Goal: Transaction & Acquisition: Purchase product/service

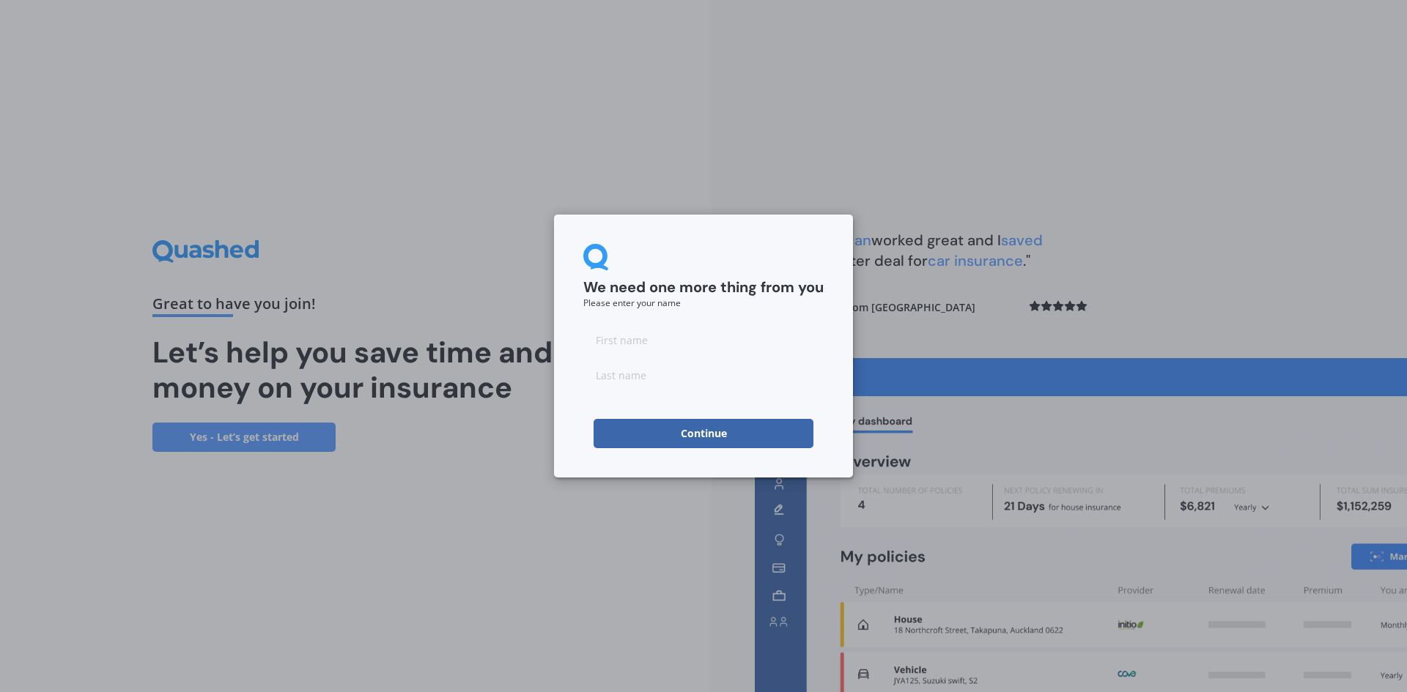
click at [604, 341] on input at bounding box center [703, 339] width 240 height 29
type input "[PERSON_NAME]"
click at [727, 437] on button "Continue" at bounding box center [703, 433] width 220 height 29
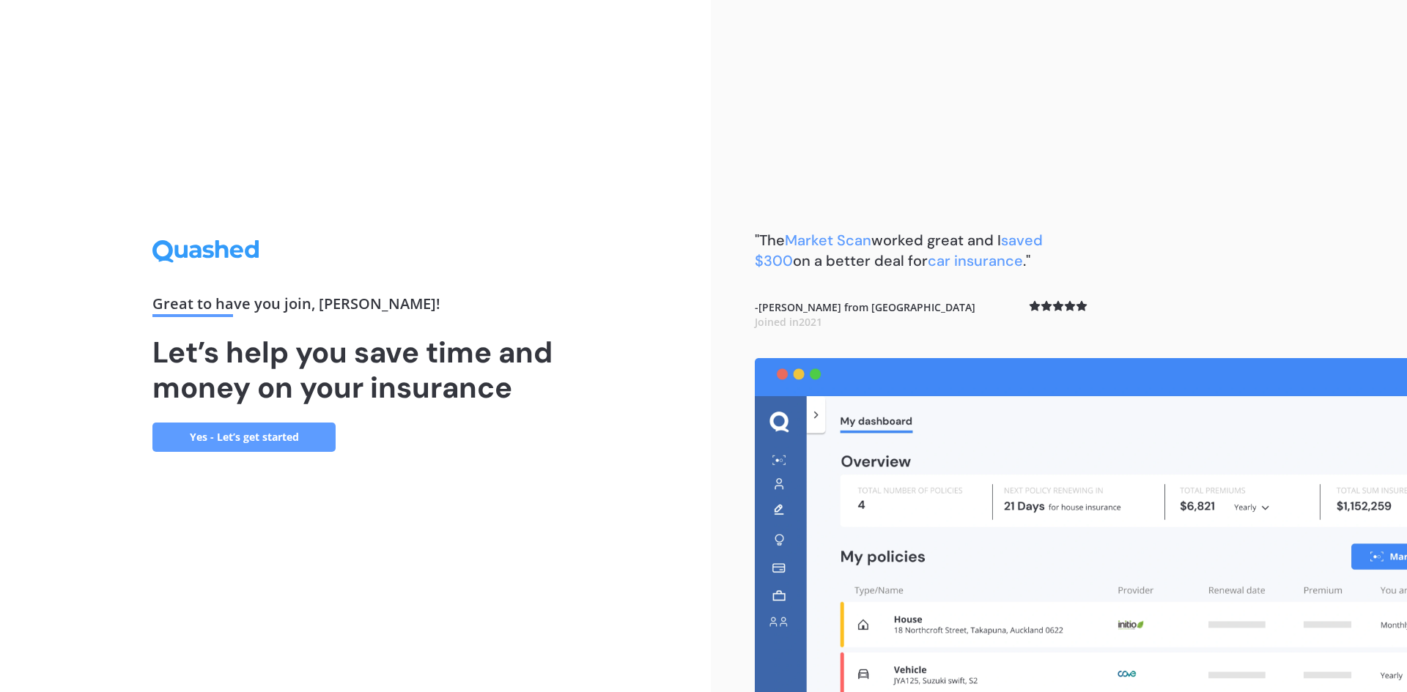
click at [250, 437] on link "Yes - Let’s get started" at bounding box center [243, 437] width 183 height 29
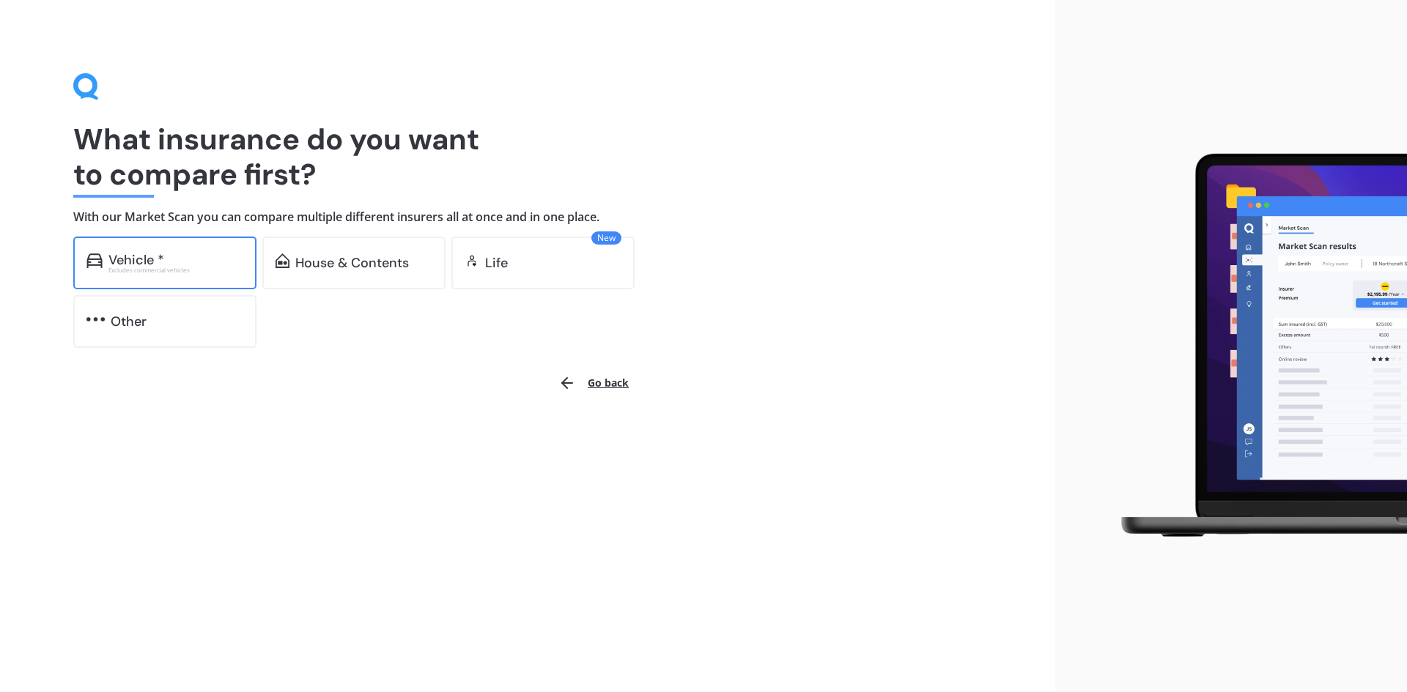
click at [163, 264] on div "Vehicle *" at bounding box center [175, 260] width 135 height 15
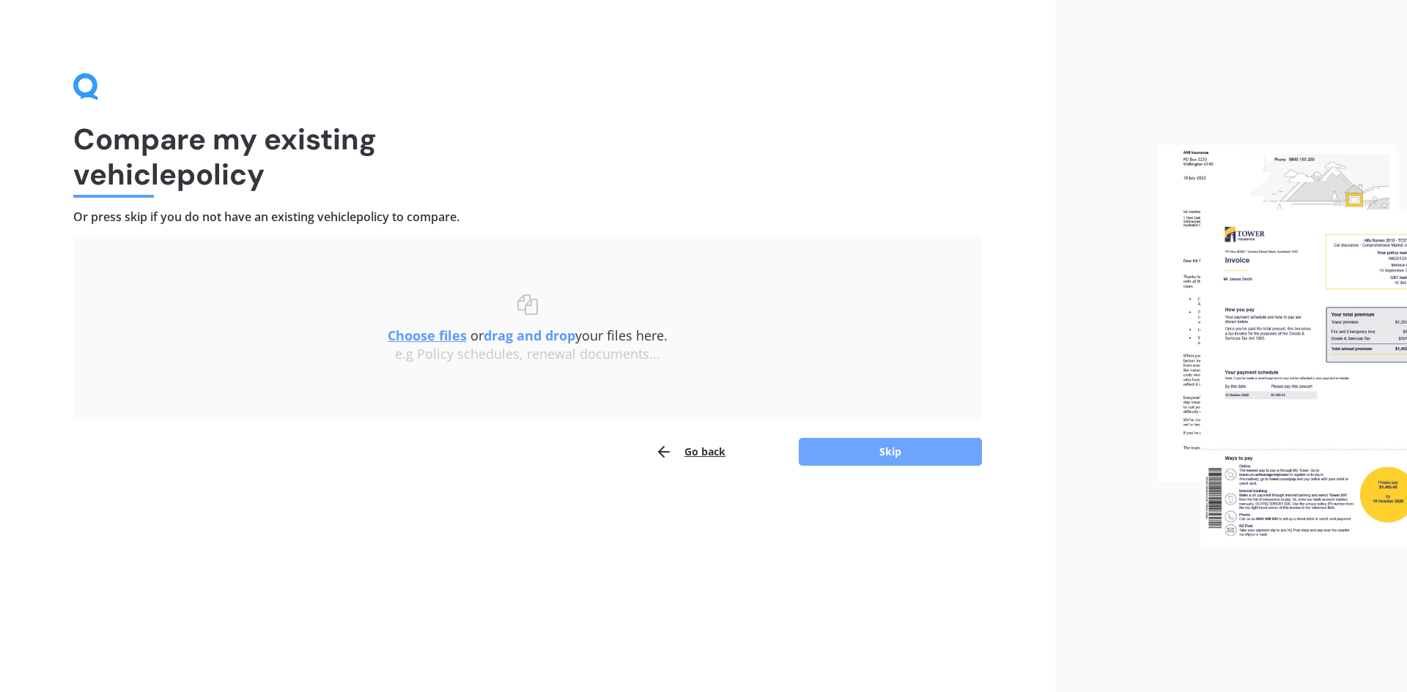
click at [878, 448] on button "Skip" at bounding box center [890, 452] width 183 height 28
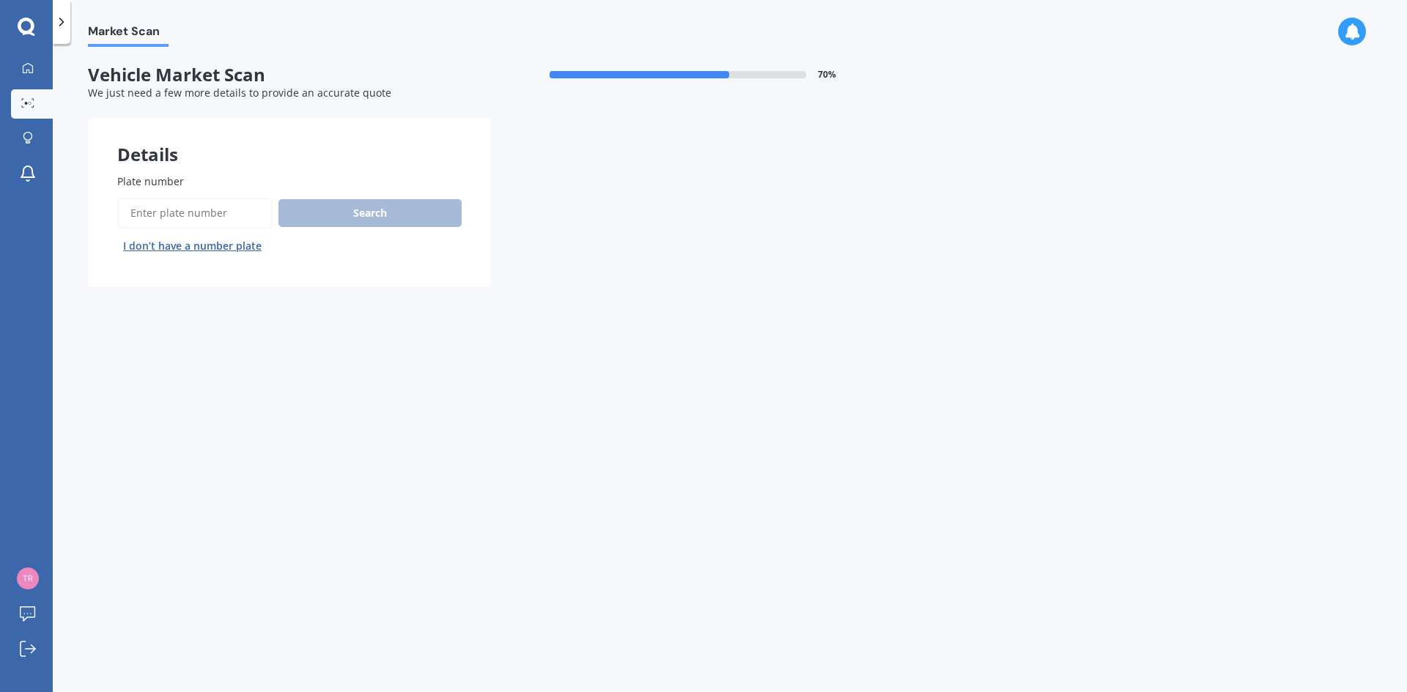
click at [151, 210] on input "Plate number" at bounding box center [194, 213] width 155 height 31
type input "qec721"
click at [371, 215] on button "Search" at bounding box center [369, 213] width 183 height 28
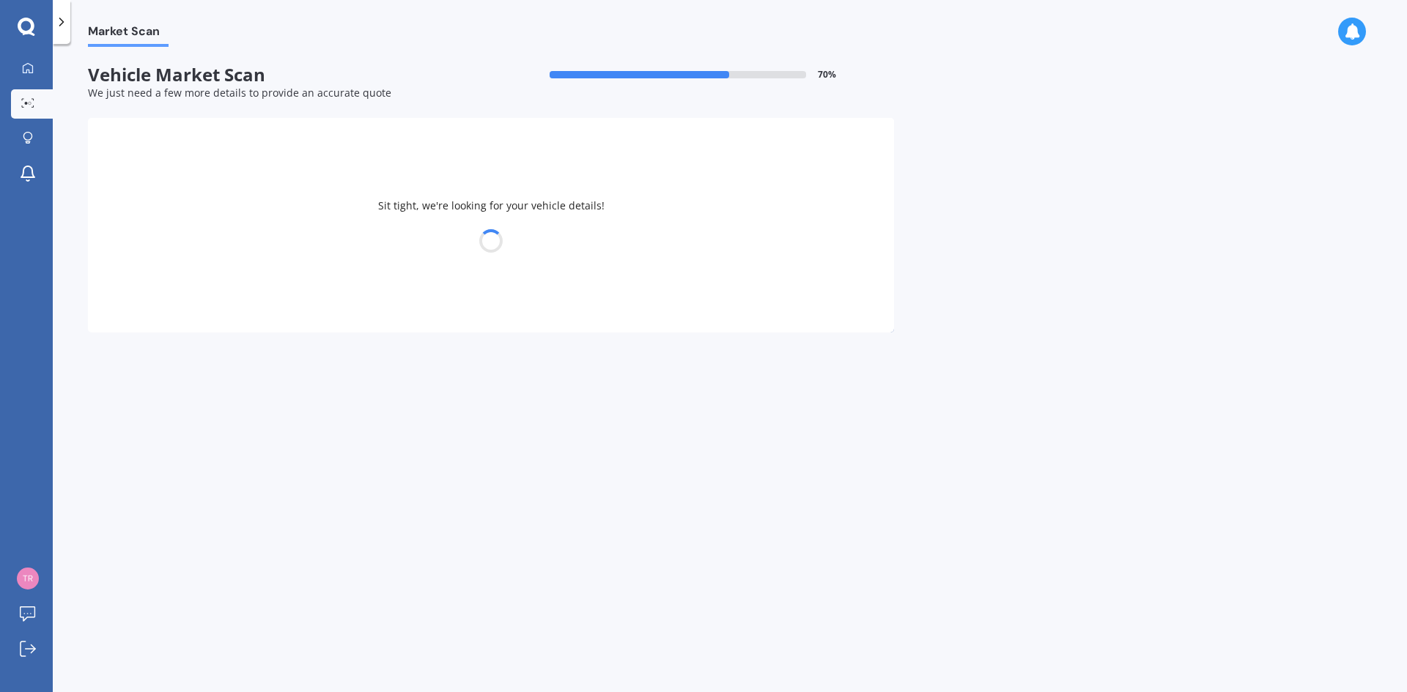
select select "NISSAN"
select select "LEAF"
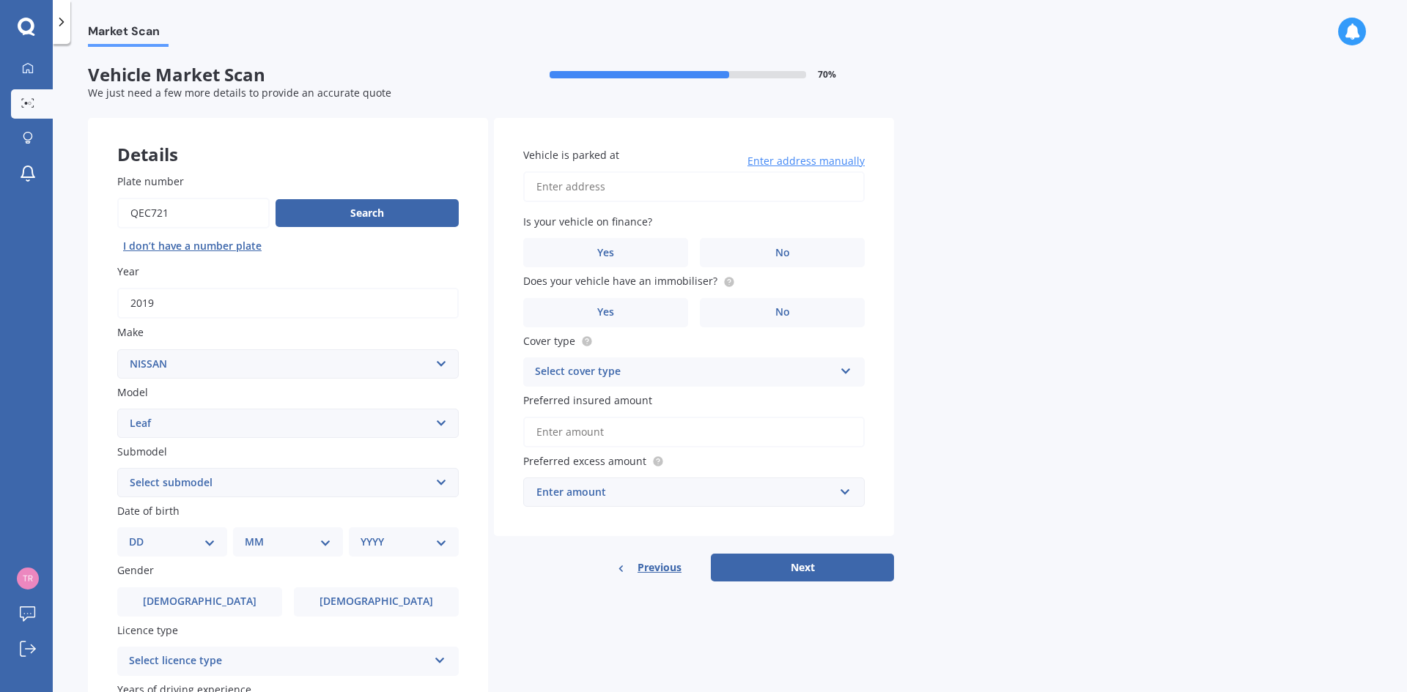
scroll to position [73, 0]
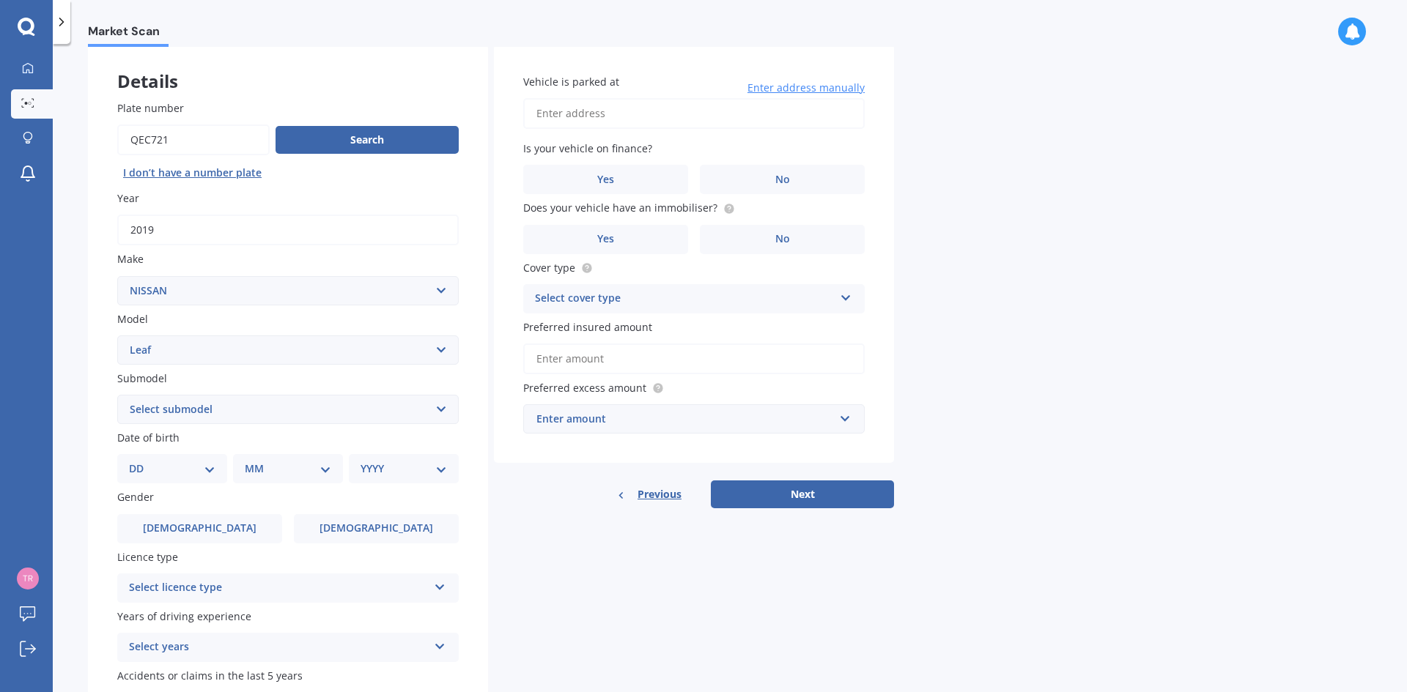
click at [229, 405] on select "Select submodel EV Hybrid" at bounding box center [287, 409] width 341 height 29
select select "EV"
click at [117, 395] on select "Select submodel EV Hybrid" at bounding box center [287, 409] width 341 height 29
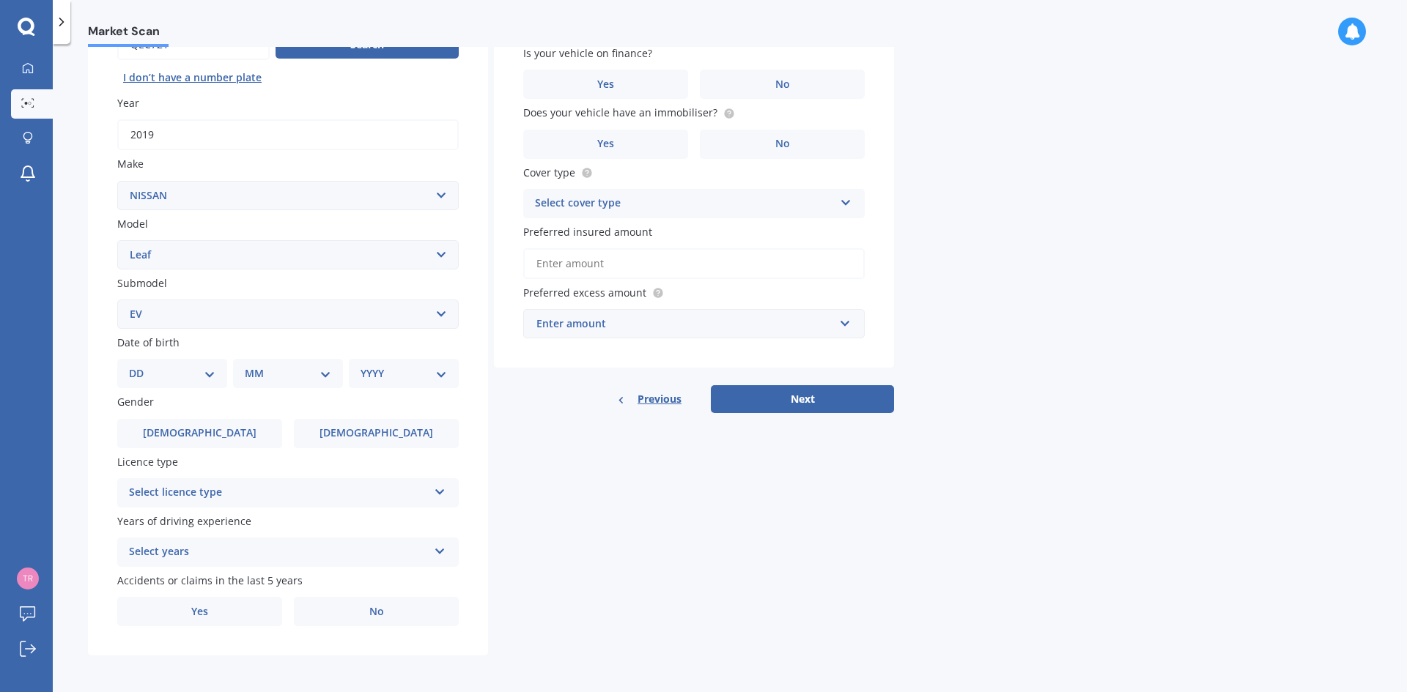
scroll to position [170, 0]
click at [207, 371] on select "DD 01 02 03 04 05 06 07 08 09 10 11 12 13 14 15 16 17 18 19 20 21 22 23 24 25 2…" at bounding box center [172, 372] width 86 height 16
select select "20"
click at [141, 364] on select "DD 01 02 03 04 05 06 07 08 09 10 11 12 13 14 15 16 17 18 19 20 21 22 23 24 25 2…" at bounding box center [172, 372] width 86 height 16
click at [270, 371] on select "MM 01 02 03 04 05 06 07 08 09 10 11 12" at bounding box center [291, 372] width 81 height 16
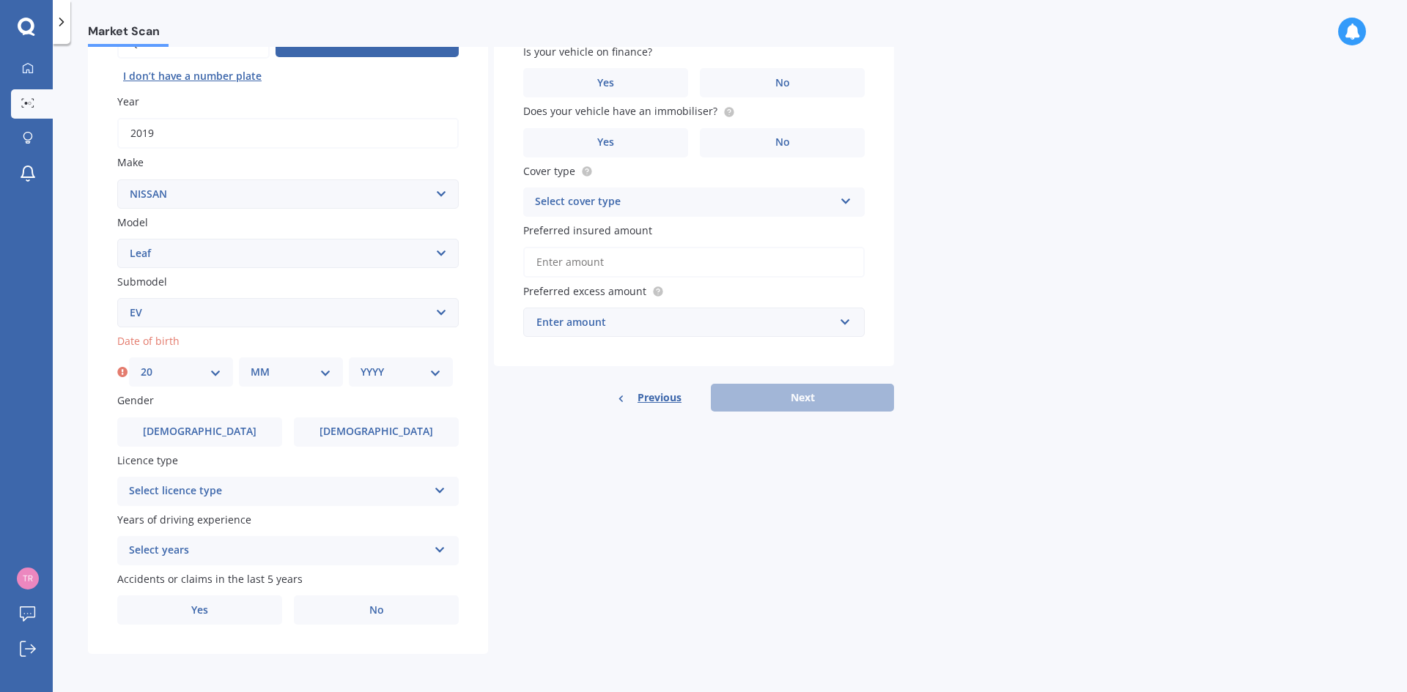
select select "10"
click at [251, 364] on select "MM 01 02 03 04 05 06 07 08 09 10 11 12" at bounding box center [291, 372] width 81 height 16
click at [422, 360] on div "YYYY 2025 2024 2023 2022 2021 2020 2019 2018 2017 2016 2015 2014 2013 2012 2011…" at bounding box center [401, 372] width 104 height 29
click at [421, 371] on select "YYYY 2025 2024 2023 2022 2021 2020 2019 2018 2017 2016 2015 2014 2013 2012 2011…" at bounding box center [400, 372] width 81 height 16
select select "1973"
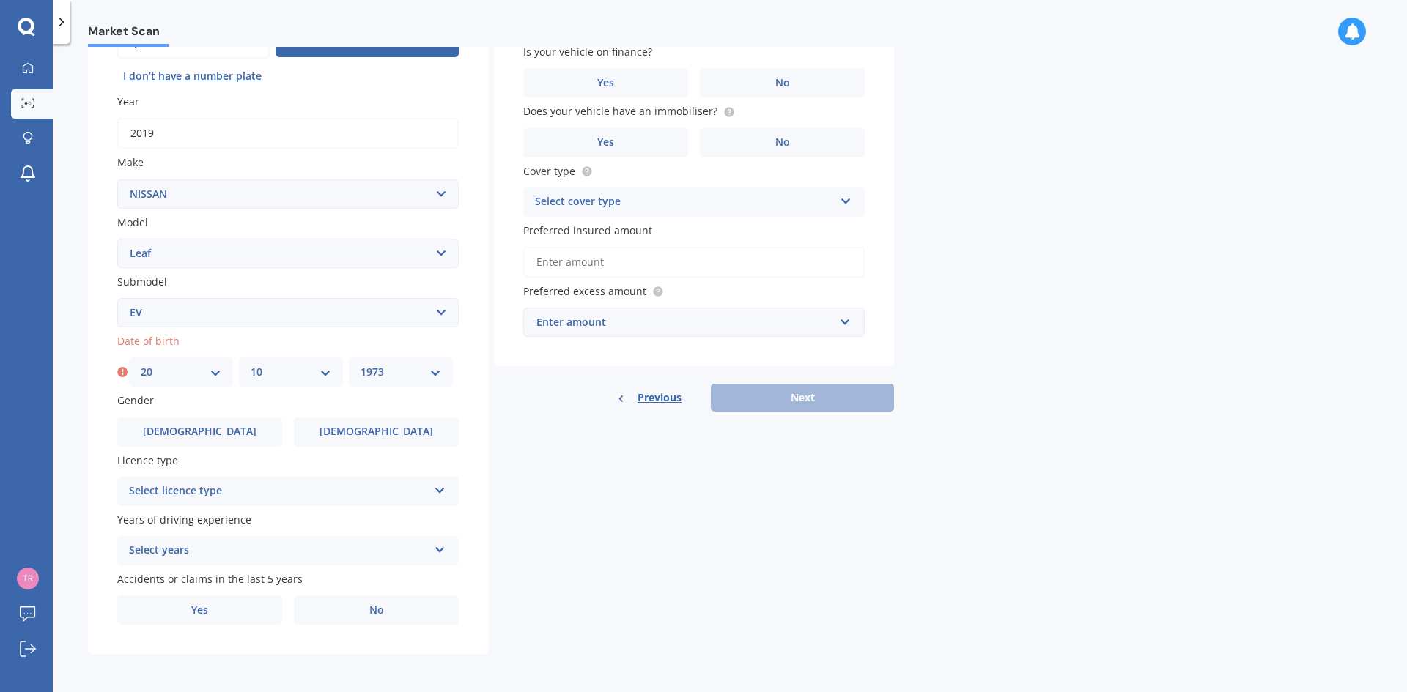
click at [360, 364] on select "YYYY 2025 2024 2023 2022 2021 2020 2019 2018 2017 2016 2015 2014 2013 2012 2011…" at bounding box center [400, 372] width 81 height 16
click at [190, 489] on div "Select licence type" at bounding box center [278, 492] width 299 height 18
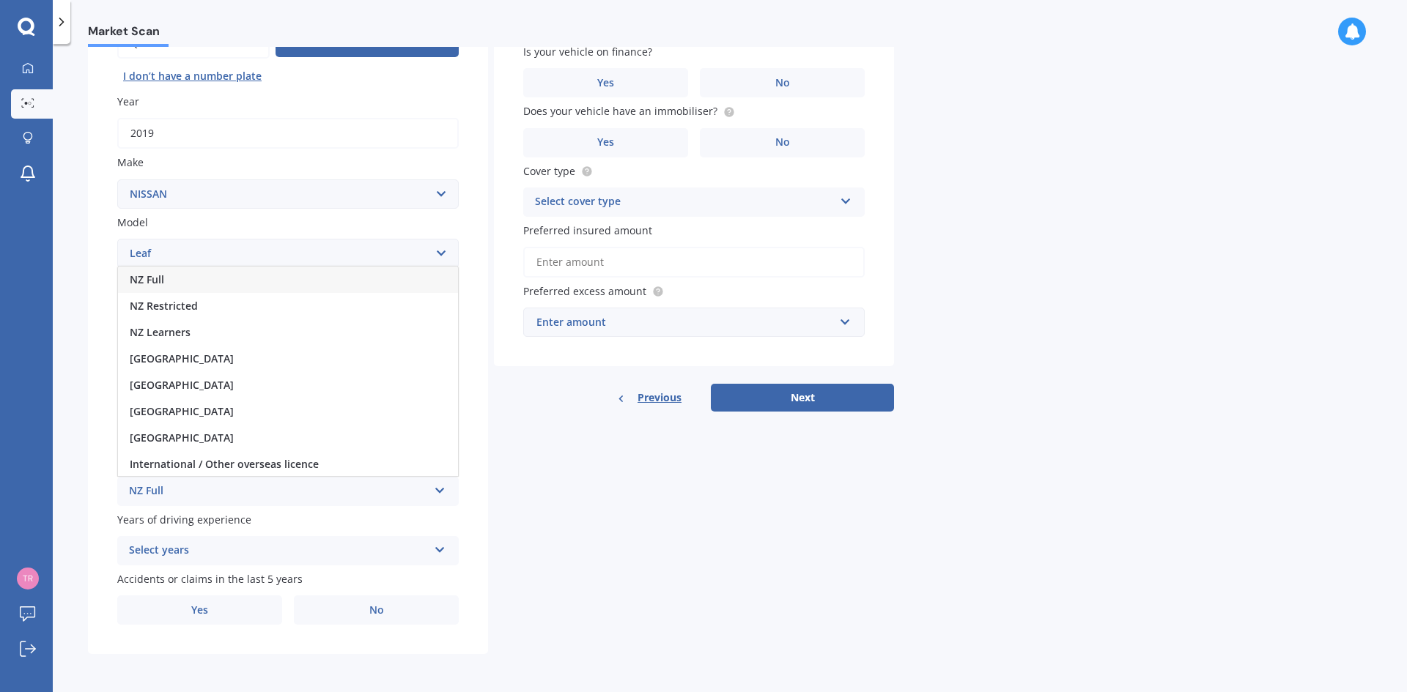
click at [175, 274] on div "NZ Full" at bounding box center [288, 280] width 340 height 26
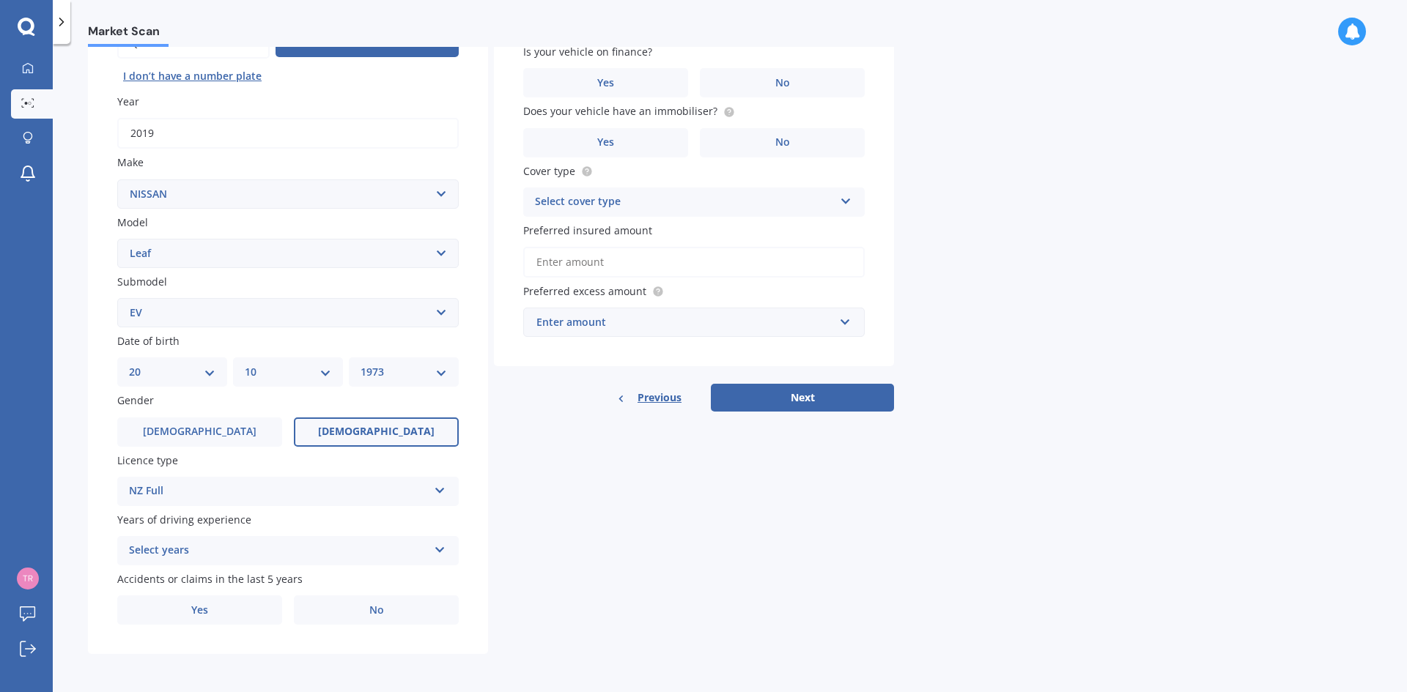
click at [371, 427] on span "[DEMOGRAPHIC_DATA]" at bounding box center [376, 432] width 116 height 12
click at [0, 0] on input "[DEMOGRAPHIC_DATA]" at bounding box center [0, 0] width 0 height 0
click at [179, 544] on div "Select years" at bounding box center [278, 551] width 299 height 18
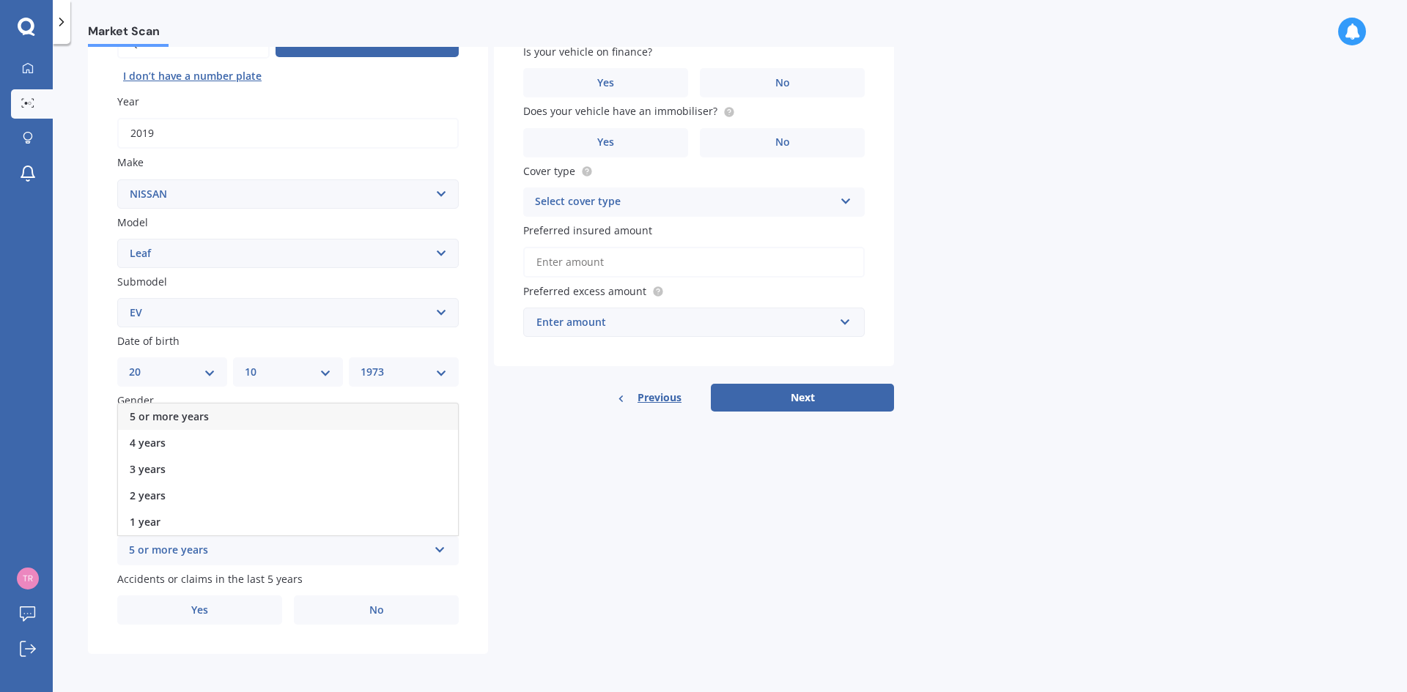
click at [191, 414] on span "5 or more years" at bounding box center [169, 417] width 79 height 14
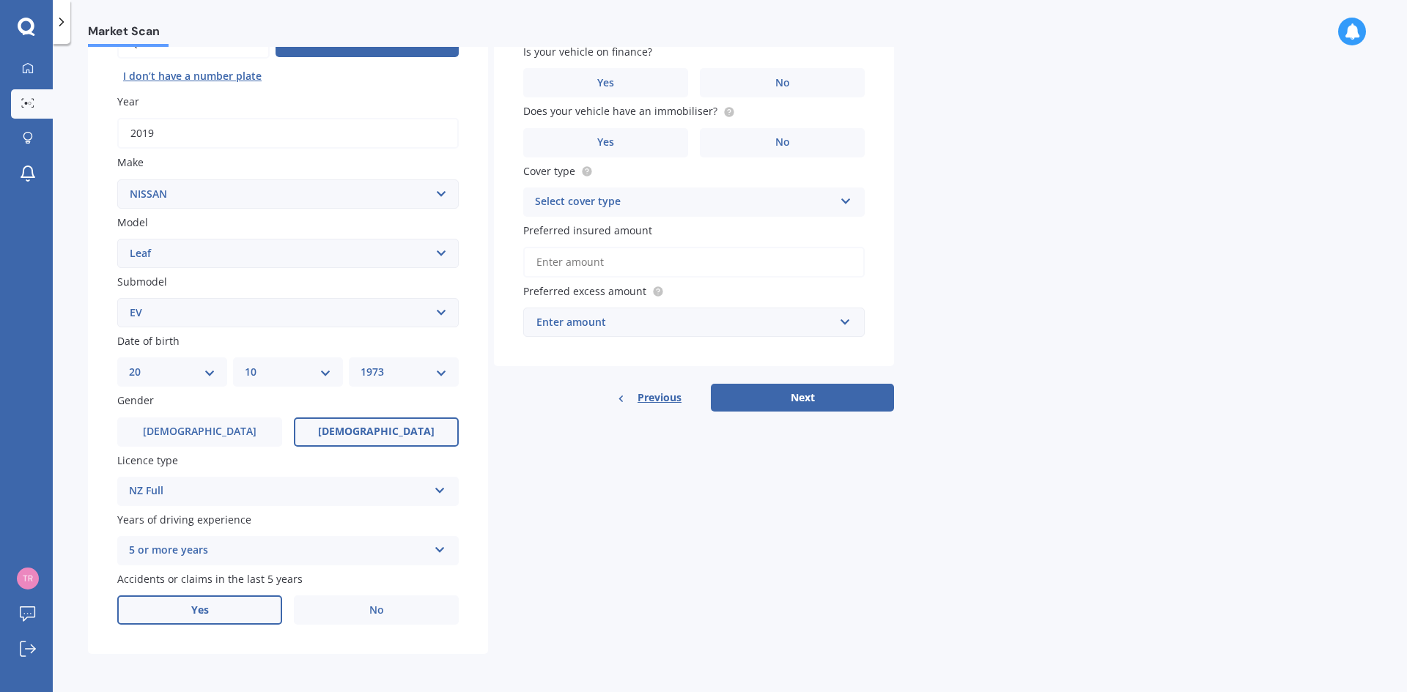
click at [216, 607] on label "Yes" at bounding box center [199, 610] width 165 height 29
click at [0, 0] on input "Yes" at bounding box center [0, 0] width 0 height 0
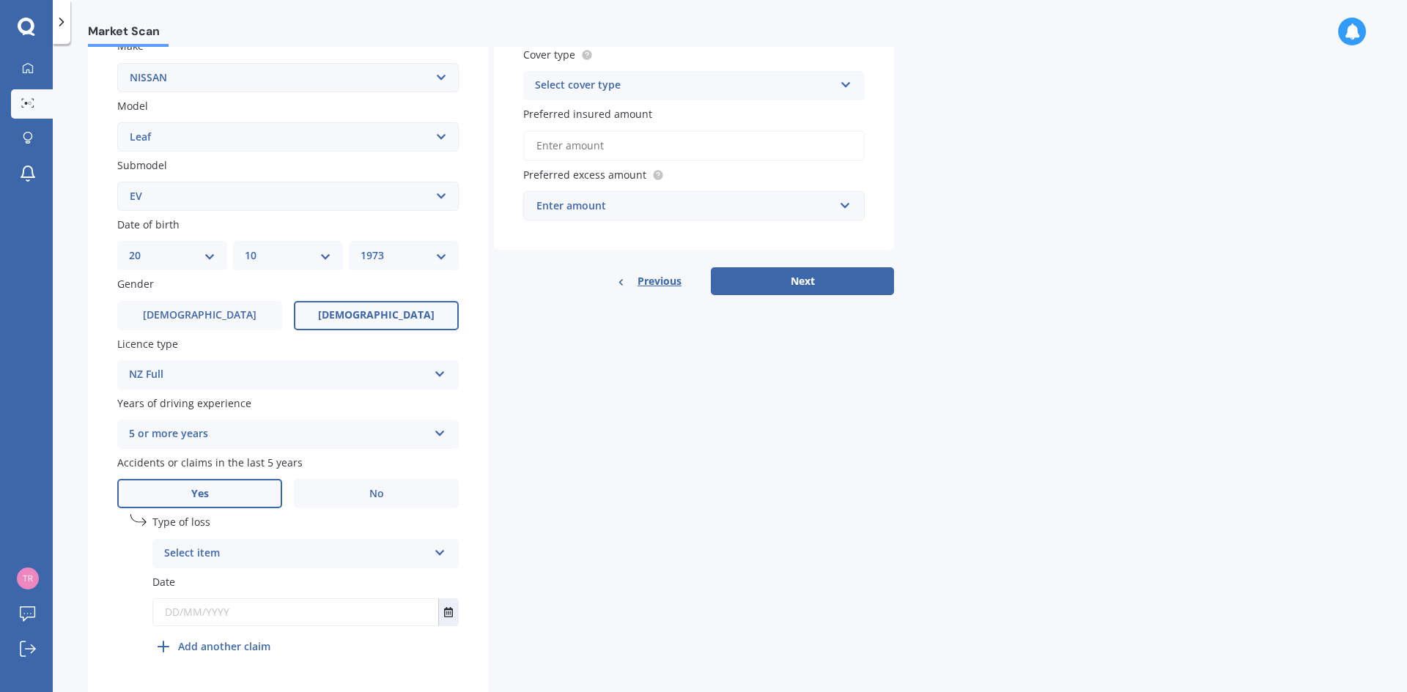
scroll to position [329, 0]
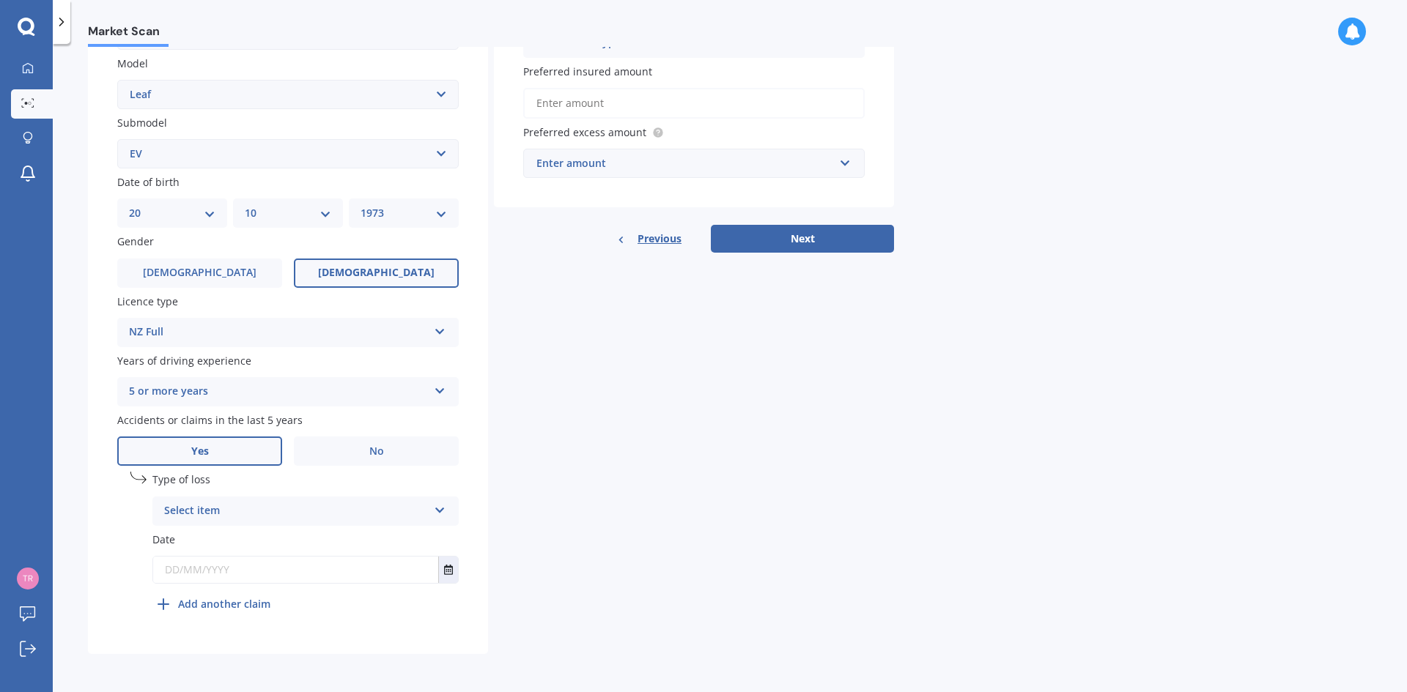
click at [436, 506] on icon at bounding box center [440, 508] width 12 height 10
click at [236, 544] on span "At fault accident" at bounding box center [206, 540] width 83 height 14
click at [201, 571] on input "text" at bounding box center [295, 570] width 285 height 26
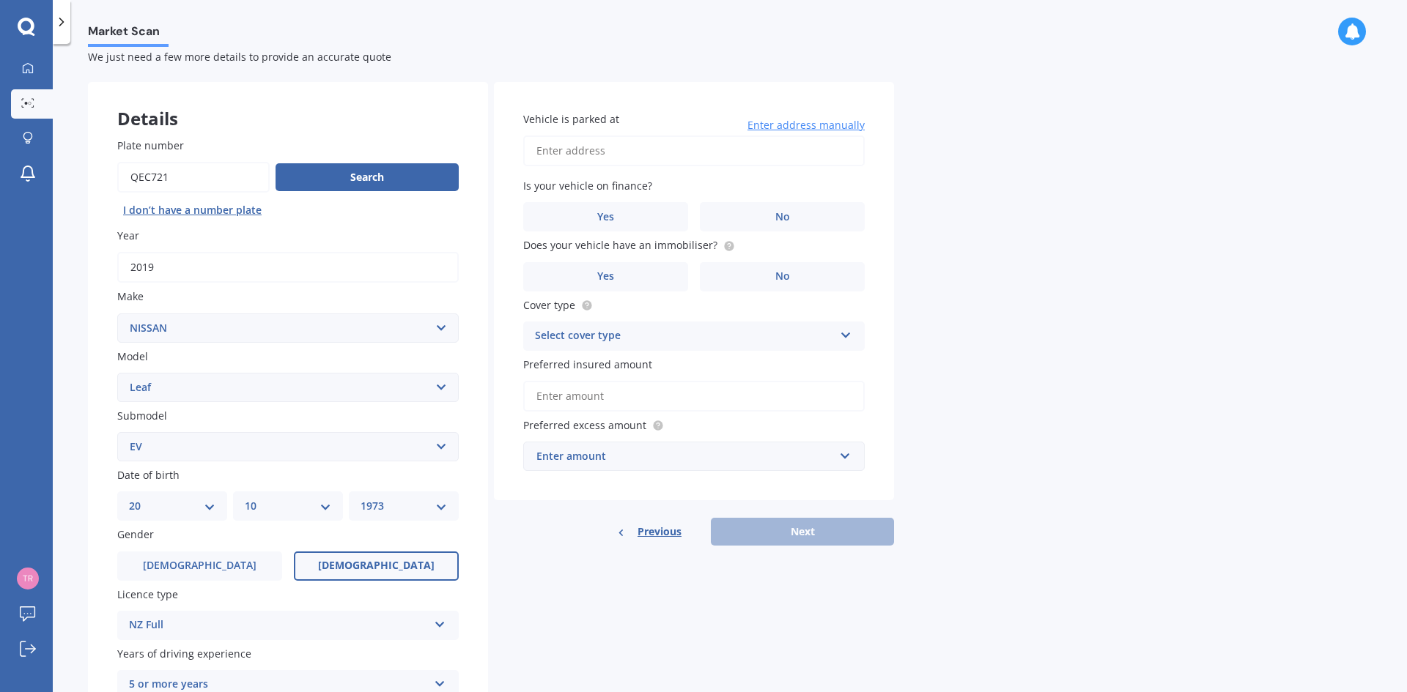
scroll to position [0, 0]
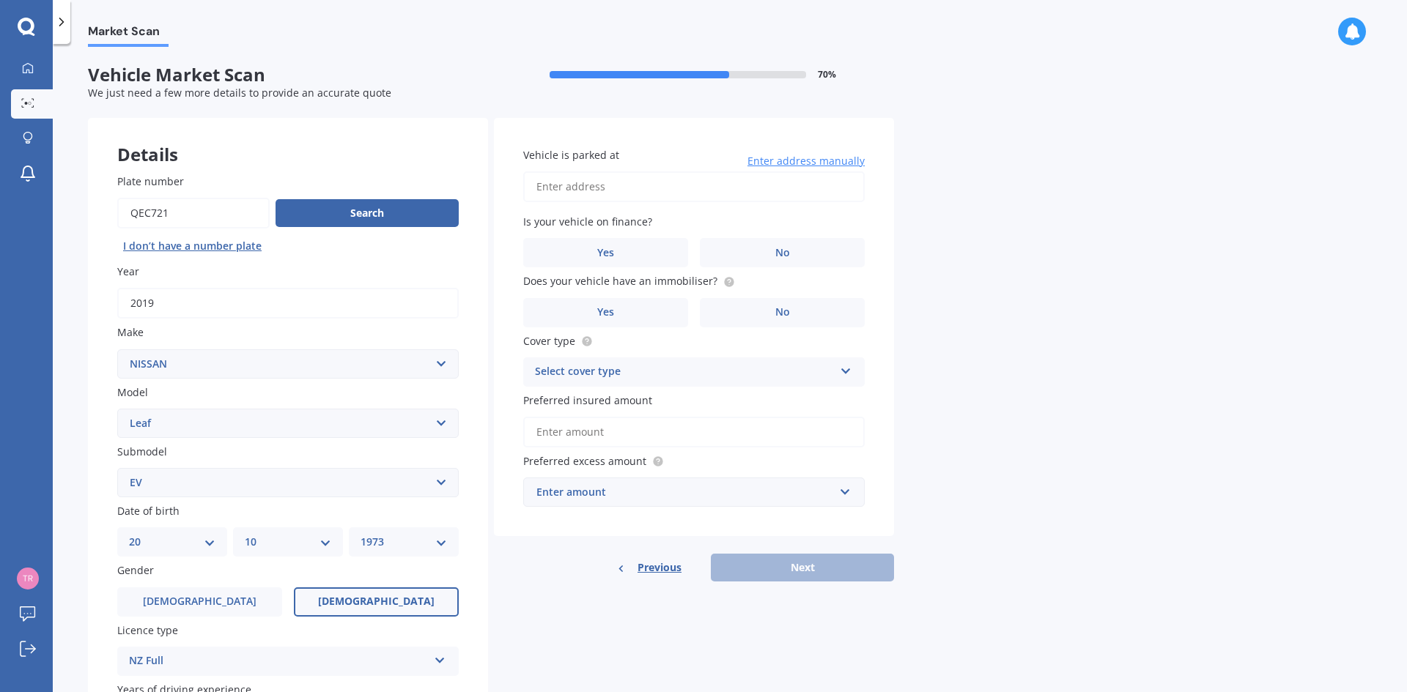
type input "[DATE]"
click at [569, 188] on input "Vehicle is parked at" at bounding box center [693, 186] width 341 height 31
type input "[STREET_ADDRESS][PERSON_NAME]"
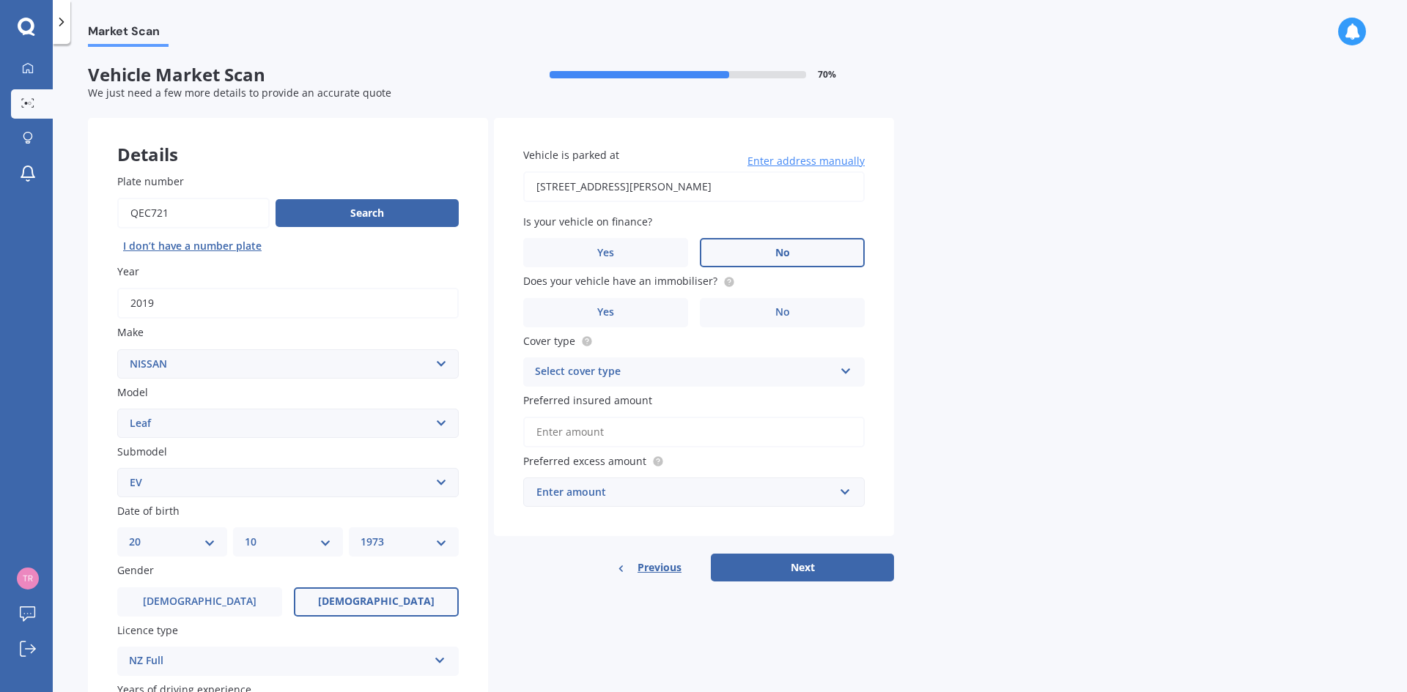
click at [777, 254] on span "No" at bounding box center [782, 253] width 15 height 12
click at [0, 0] on input "No" at bounding box center [0, 0] width 0 height 0
click at [621, 314] on label "Yes" at bounding box center [605, 312] width 165 height 29
click at [0, 0] on input "Yes" at bounding box center [0, 0] width 0 height 0
click at [639, 359] on div "Select cover type Comprehensive Third Party, Fire & Theft Third Party" at bounding box center [693, 372] width 341 height 29
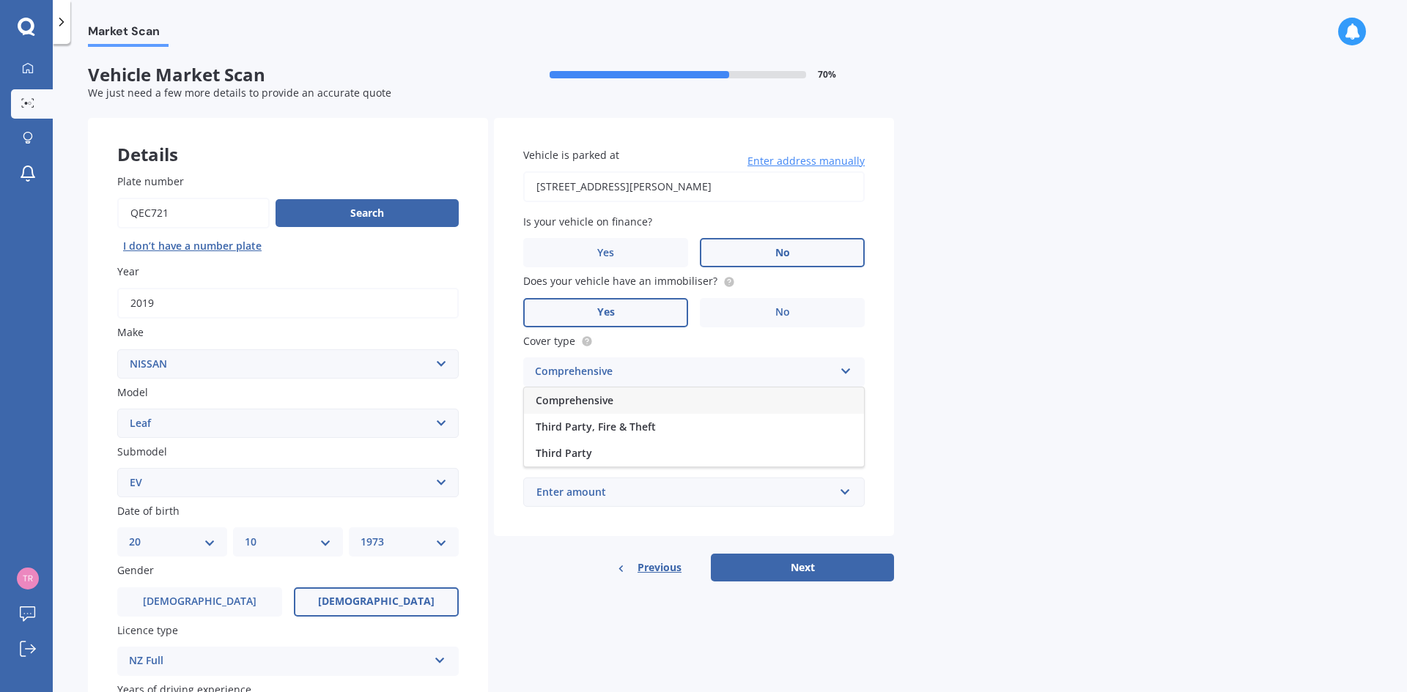
click at [589, 399] on span "Comprehensive" at bounding box center [575, 400] width 78 height 14
click at [545, 431] on input "Preferred insured amount" at bounding box center [693, 432] width 341 height 31
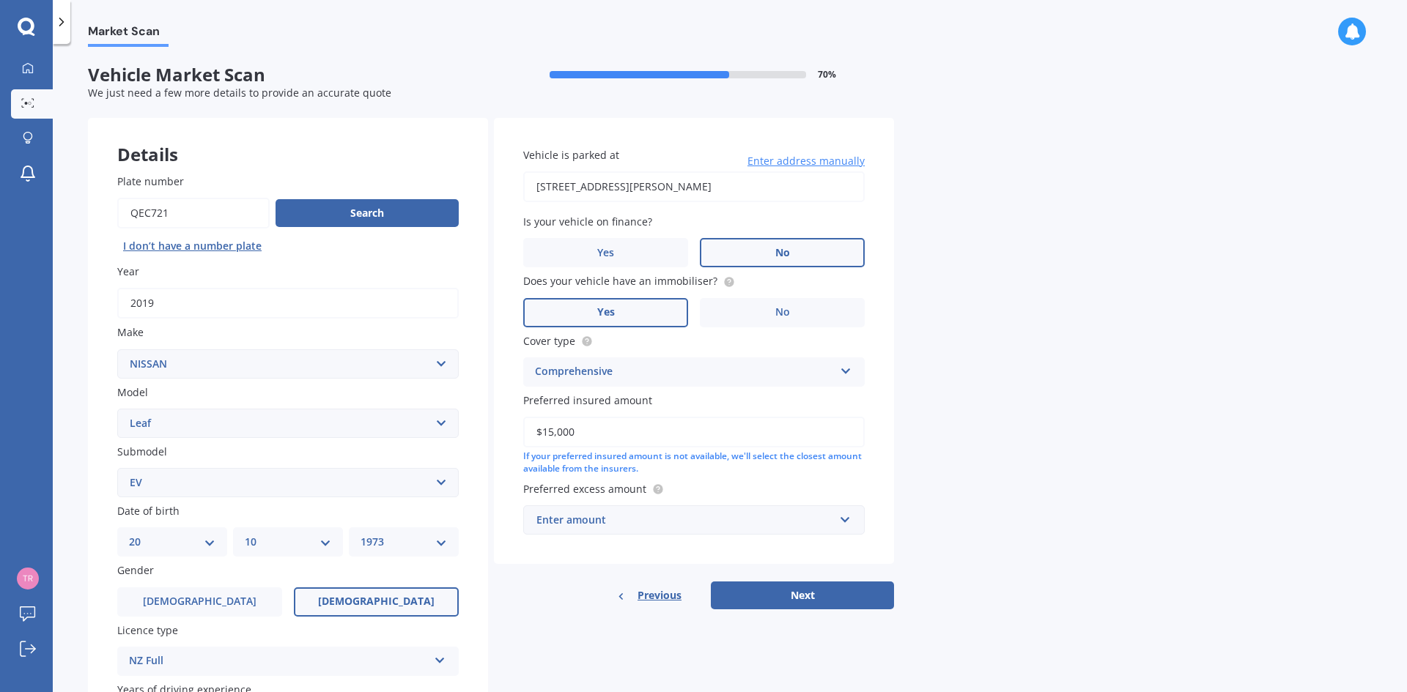
type input "$15,000"
click at [609, 525] on div "Enter amount" at bounding box center [684, 520] width 297 height 16
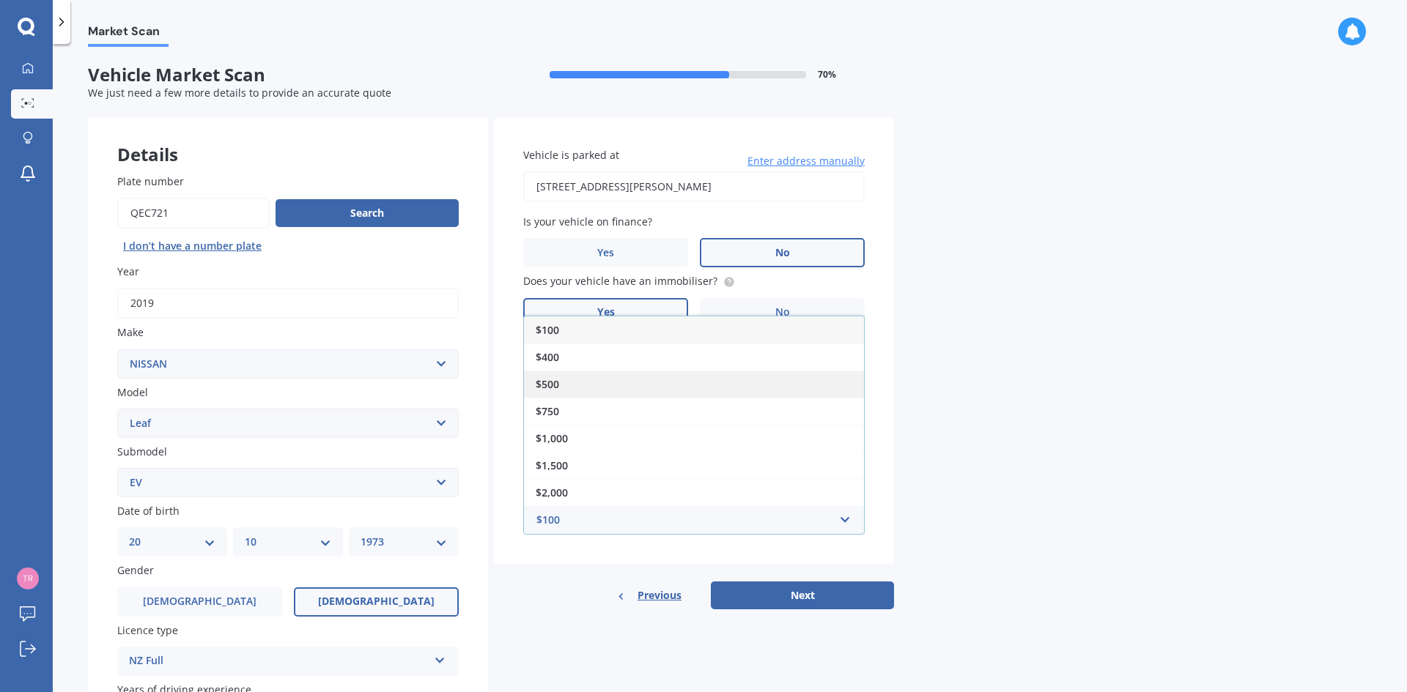
click at [560, 381] on div "$500" at bounding box center [694, 384] width 340 height 27
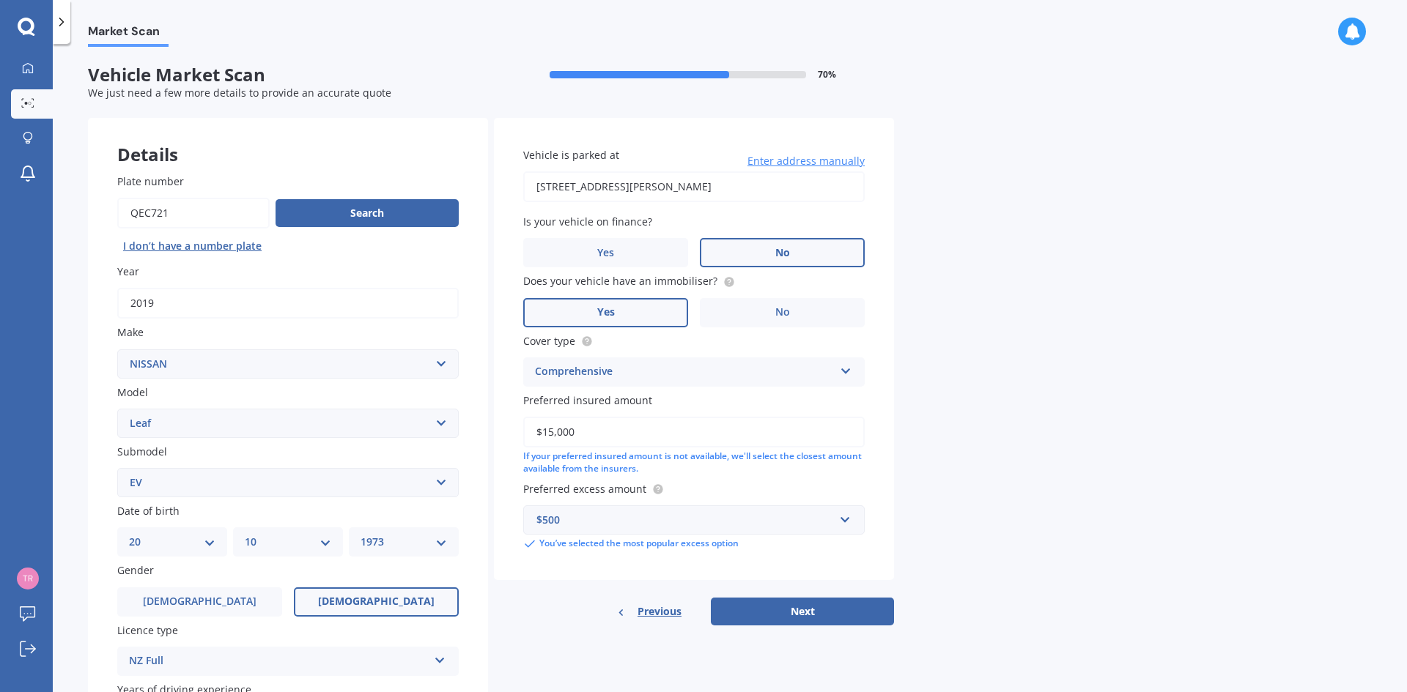
click at [813, 613] on button "Next" at bounding box center [802, 612] width 183 height 28
select select "20"
select select "10"
select select "1973"
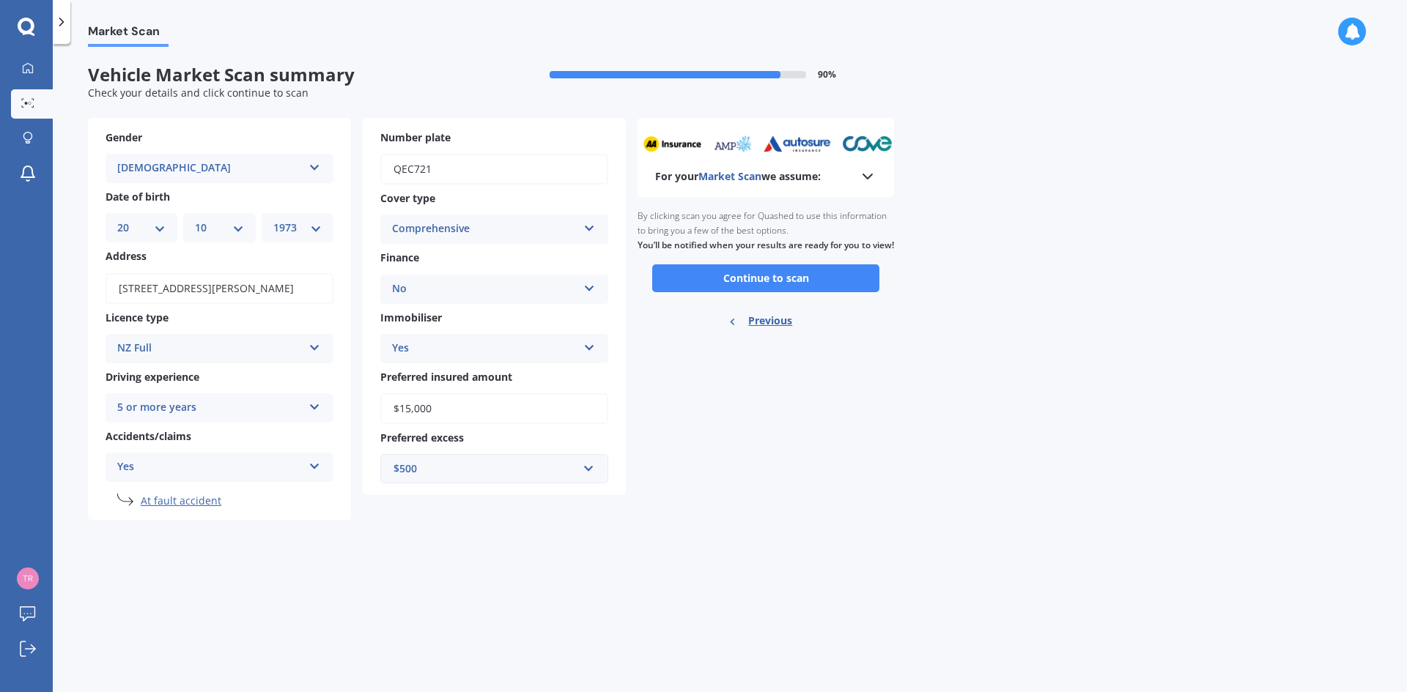
click at [867, 173] on icon at bounding box center [868, 177] width 18 height 18
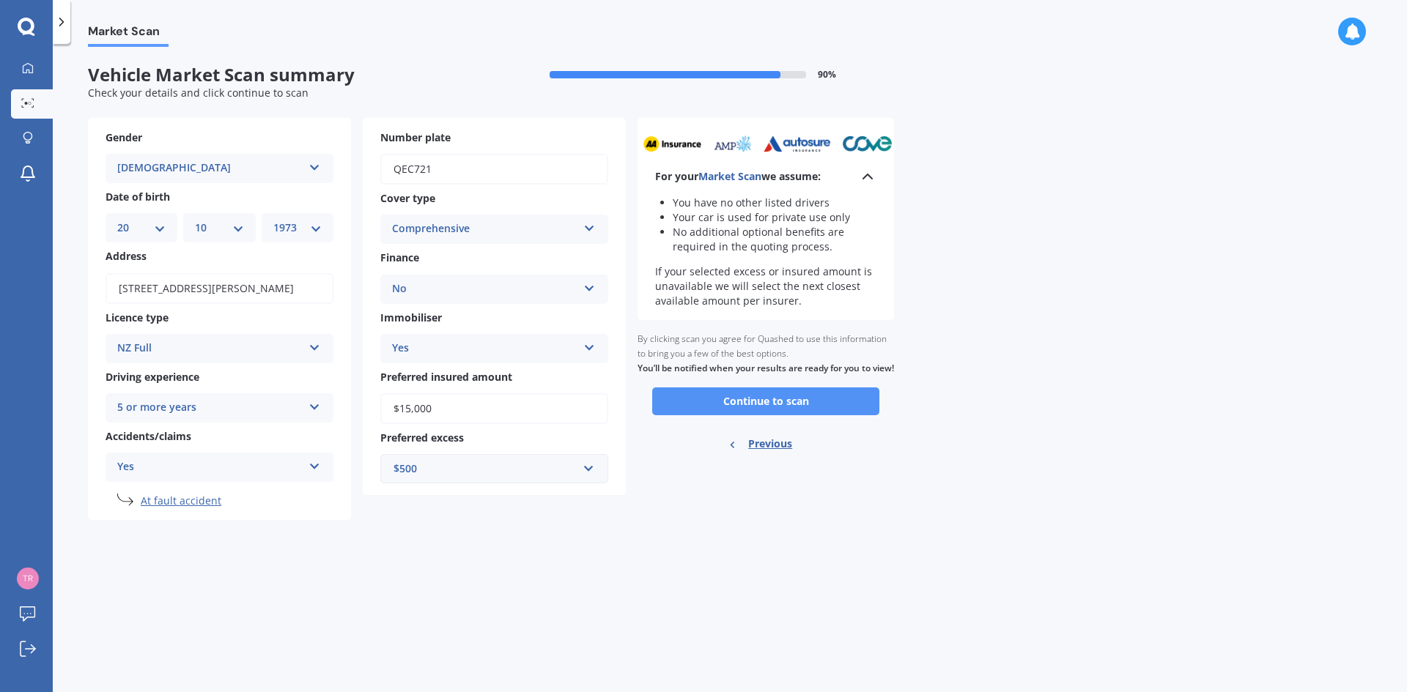
click at [756, 415] on button "Continue to scan" at bounding box center [765, 402] width 227 height 28
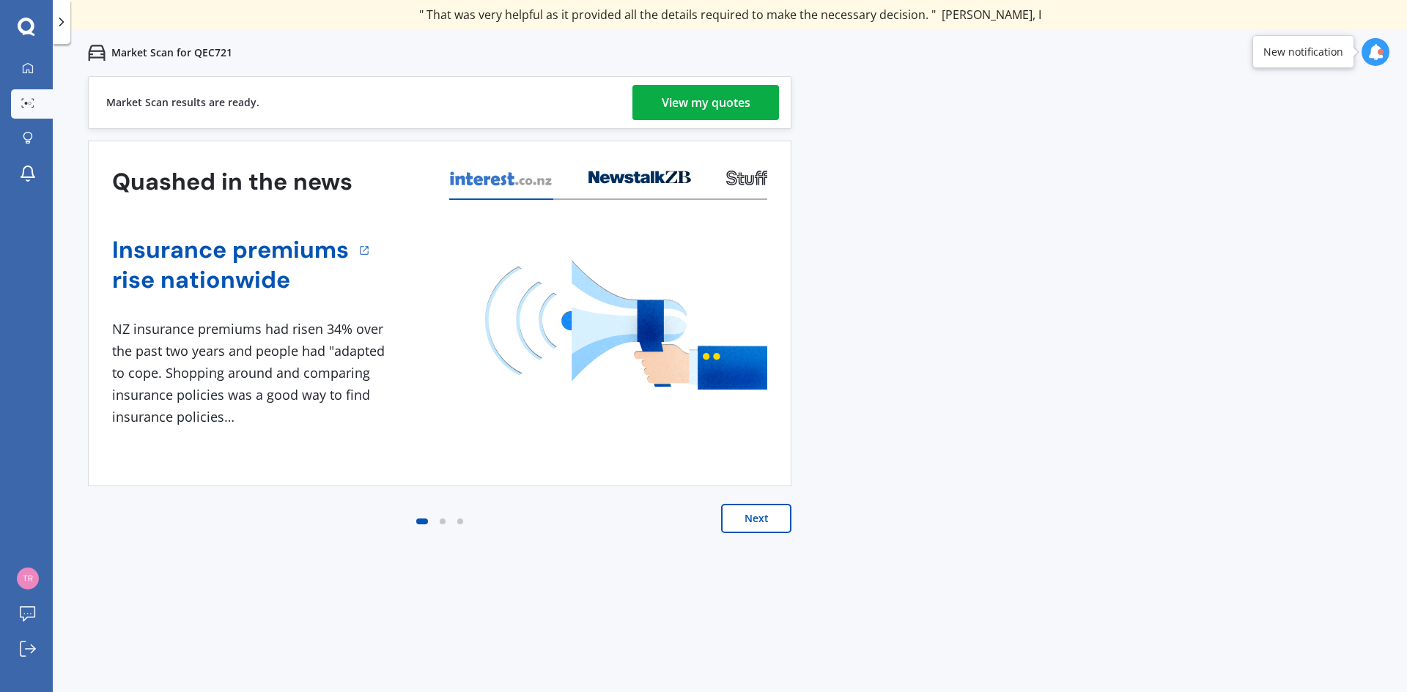
click at [678, 106] on div "View my quotes" at bounding box center [706, 102] width 89 height 35
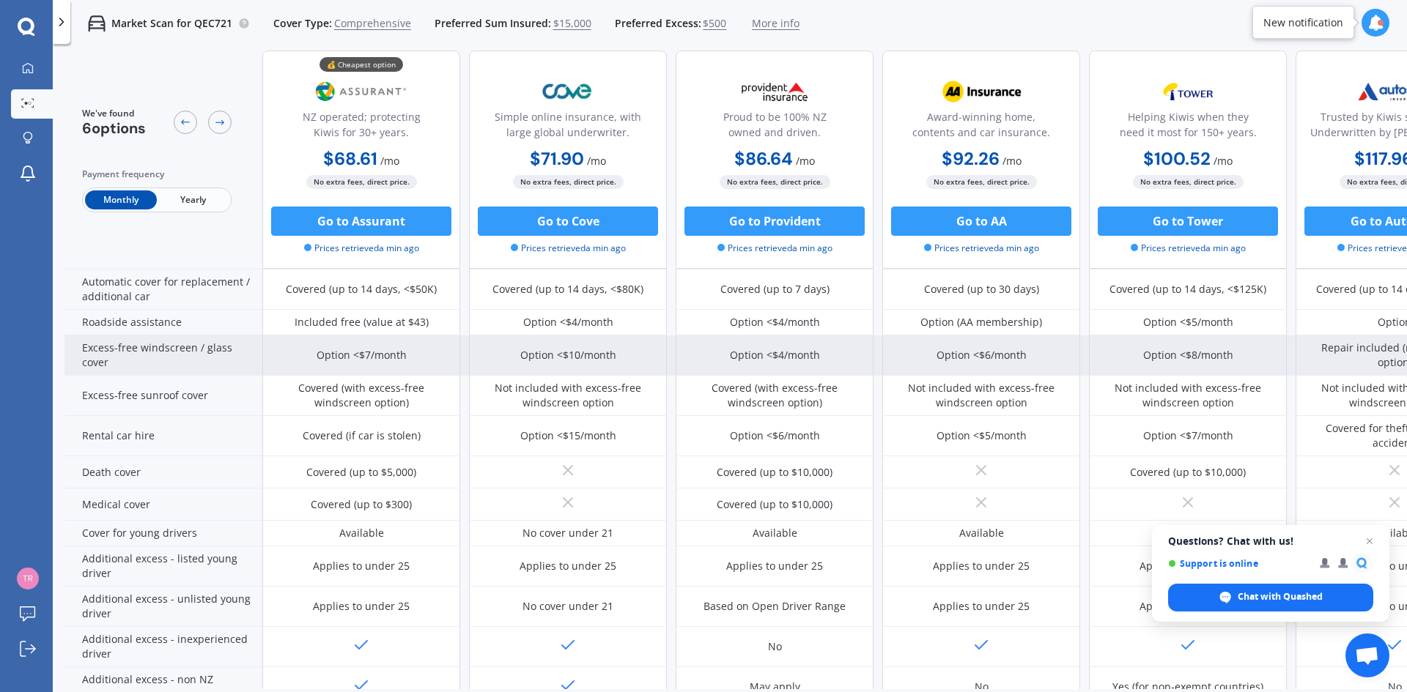
scroll to position [440, 0]
